Goal: Information Seeking & Learning: Learn about a topic

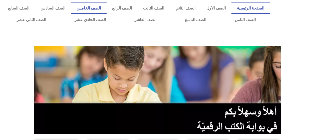
click at [100, 4] on link "الصف الخامس" at bounding box center [89, 9] width 36 height 12
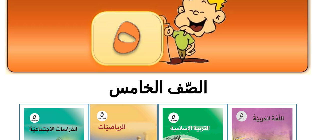
scroll to position [100, 0]
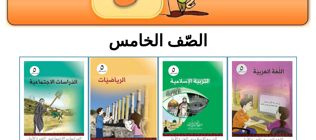
click at [126, 92] on img at bounding box center [123, 99] width 67 height 84
click at [139, 93] on img at bounding box center [123, 99] width 67 height 84
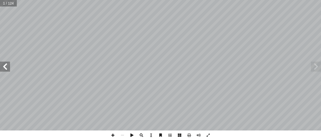
click at [3, 64] on span at bounding box center [5, 67] width 10 height 10
click at [317, 67] on span at bounding box center [316, 67] width 10 height 10
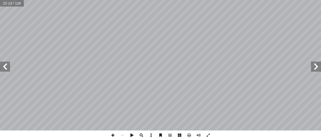
click at [315, 67] on span at bounding box center [316, 67] width 10 height 10
click at [2, 65] on span at bounding box center [5, 67] width 10 height 10
click at [317, 68] on span at bounding box center [316, 67] width 10 height 10
click at [116, 135] on span at bounding box center [113, 136] width 10 height 10
click at [101, 46] on html "الصفحة الرئيسية الصف الأول الصف الثاني الصف الثالث الصف الرابع الصف الخامس الصف…" at bounding box center [160, 23] width 321 height 46
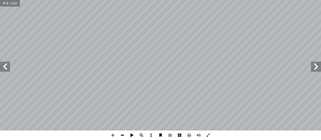
click at [120, 134] on span at bounding box center [122, 136] width 10 height 10
click at [317, 65] on span at bounding box center [316, 67] width 10 height 10
click at [4, 69] on span at bounding box center [5, 67] width 10 height 10
click at [112, 132] on span at bounding box center [113, 136] width 10 height 10
click at [111, 134] on span at bounding box center [113, 136] width 10 height 10
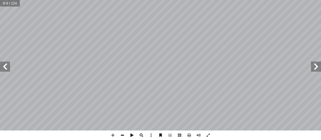
click at [124, 134] on span at bounding box center [122, 136] width 10 height 10
click at [211, 135] on span at bounding box center [208, 136] width 10 height 10
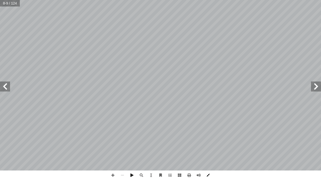
click at [207, 140] on span at bounding box center [208, 176] width 10 height 10
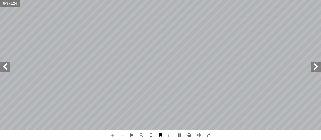
click at [162, 135] on span at bounding box center [161, 136] width 10 height 10
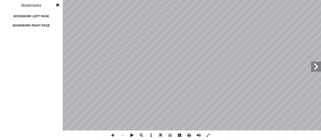
click at [58, 6] on span at bounding box center [57, 5] width 9 height 10
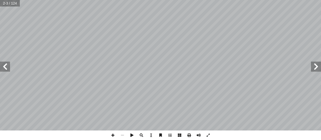
click at [9, 65] on span at bounding box center [5, 67] width 10 height 10
click at [319, 70] on span at bounding box center [316, 67] width 10 height 10
click at [114, 135] on span at bounding box center [113, 136] width 10 height 10
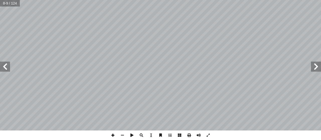
click at [113, 133] on span at bounding box center [113, 136] width 10 height 10
click at [125, 135] on span at bounding box center [122, 136] width 10 height 10
click at [2, 68] on span at bounding box center [5, 67] width 10 height 10
click at [251, 0] on html "الصفحة الرئيسية الصف الأول الصف الثاني الصف الثالث الصف الرابع الصف الخامس الصف…" at bounding box center [160, 23] width 321 height 46
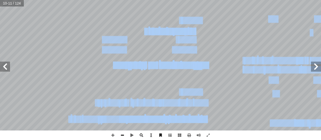
click at [120, 133] on div "٦ ٦ ٢٥= ٢٥= ٢٥= )ب( )ب( ، ، ٢٥ هي : ِ العدد ِ عوامل ُ جميع ( نشاط )٤ ُ حيــث ِ …" at bounding box center [160, 70] width 321 height 140
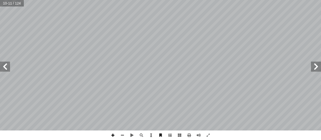
click at [113, 134] on span at bounding box center [113, 136] width 10 height 10
click at [112, 0] on html "الصفحة الرئيسية الصف الأول الصف الثاني الصف الثالث الصف الرابع الصف الخامس الصف…" at bounding box center [160, 23] width 321 height 46
